Goal: Check status: Check status

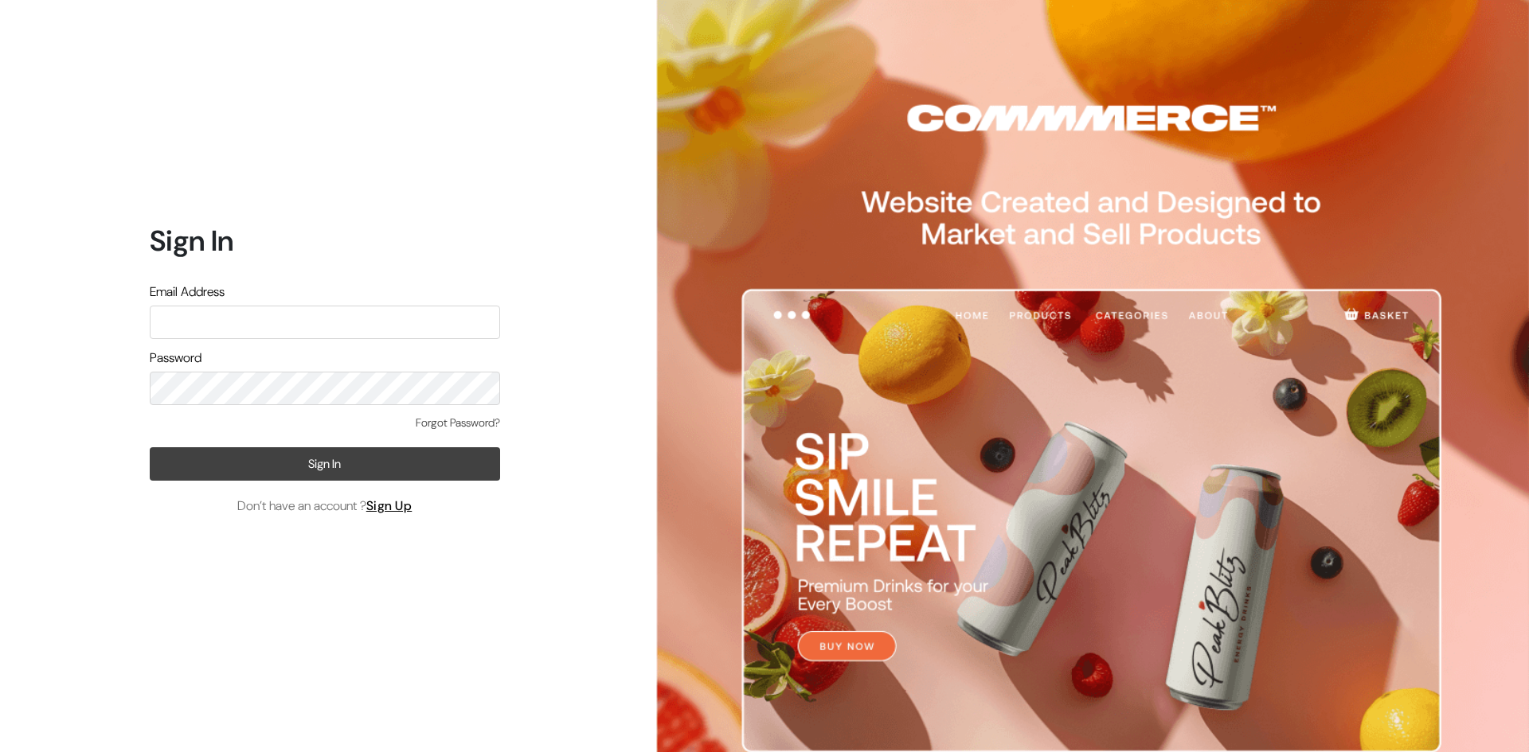
type input "pasumaithottakalaiofficial@gmail.com"
click at [364, 460] on button "Sign In" at bounding box center [325, 463] width 350 height 33
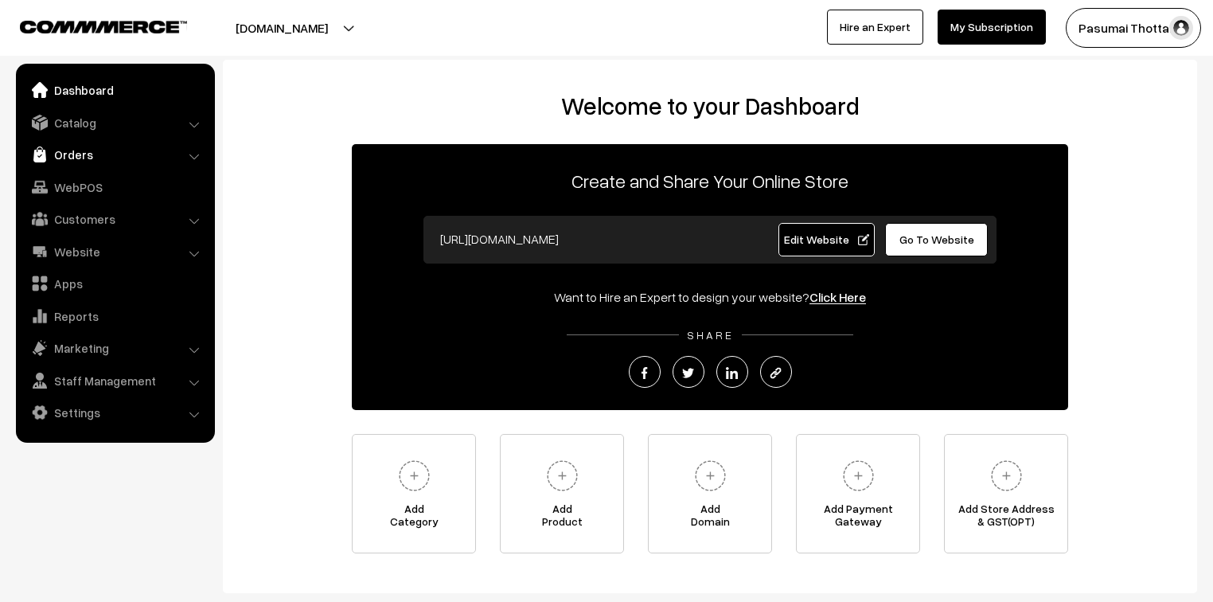
click at [61, 147] on link "Orders" at bounding box center [115, 154] width 190 height 29
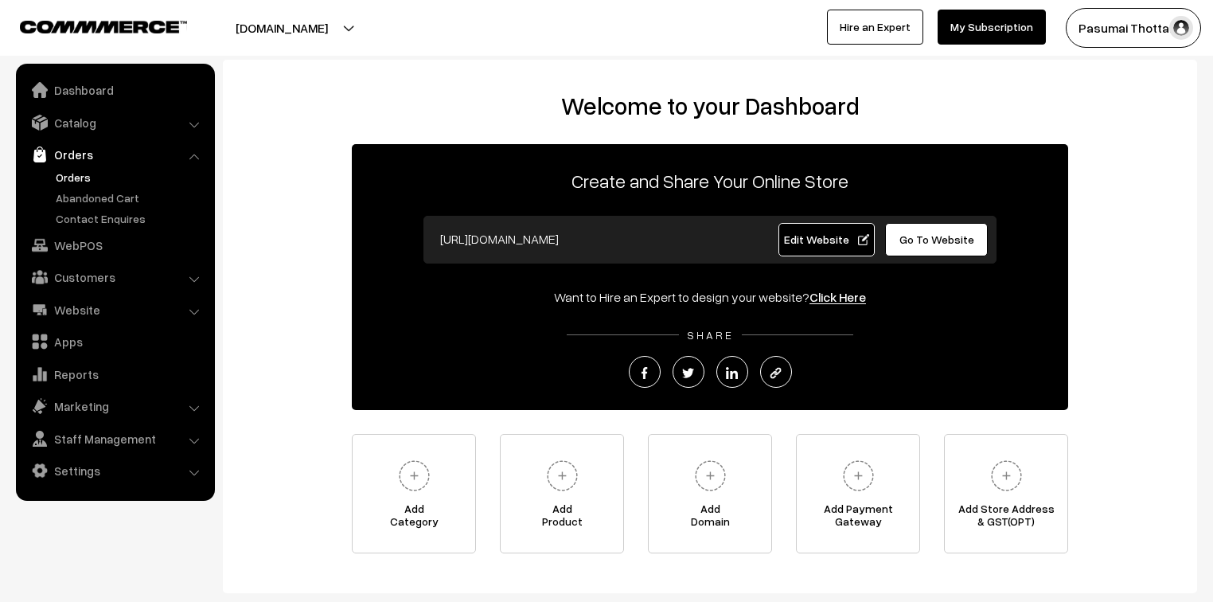
click at [77, 178] on link "Orders" at bounding box center [131, 177] width 158 height 17
